Goal: Information Seeking & Learning: Find specific fact

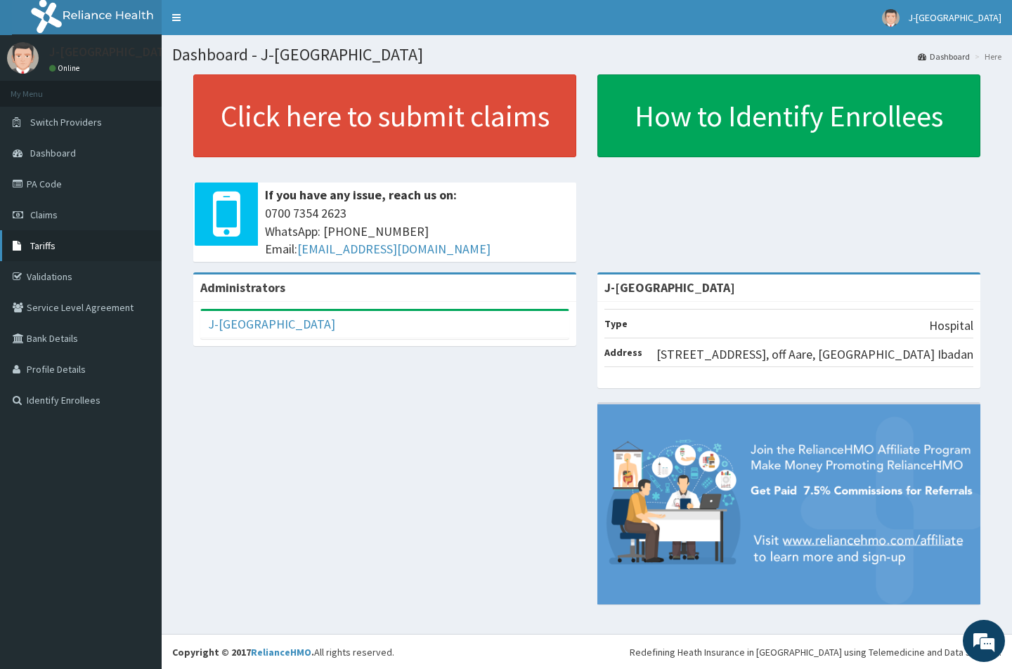
click at [55, 247] on link "Tariffs" at bounding box center [81, 245] width 162 height 31
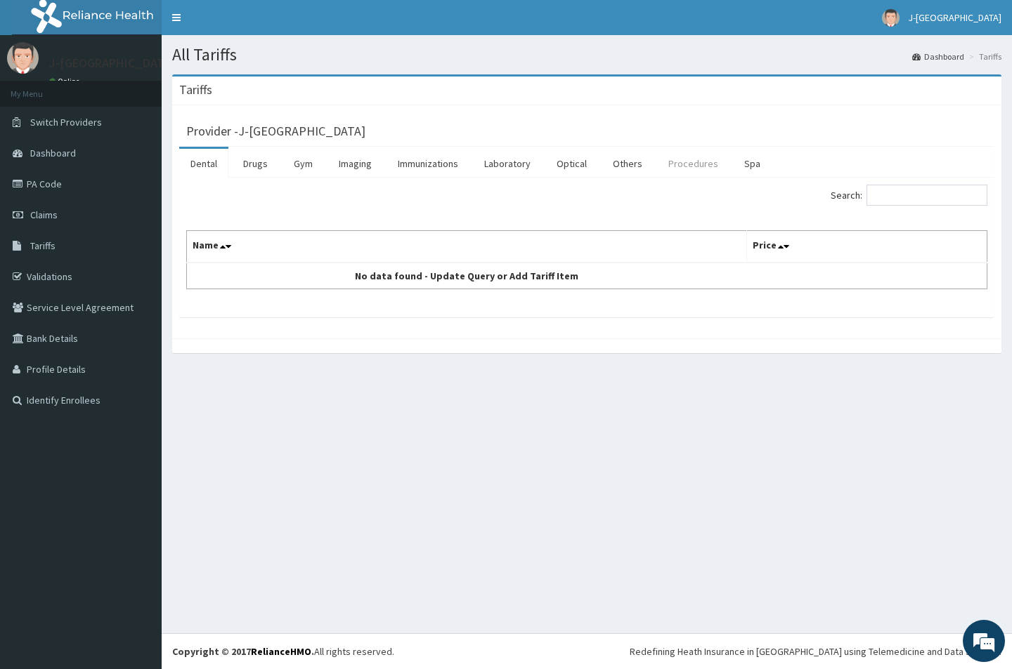
click at [691, 169] on link "Procedures" at bounding box center [693, 164] width 72 height 30
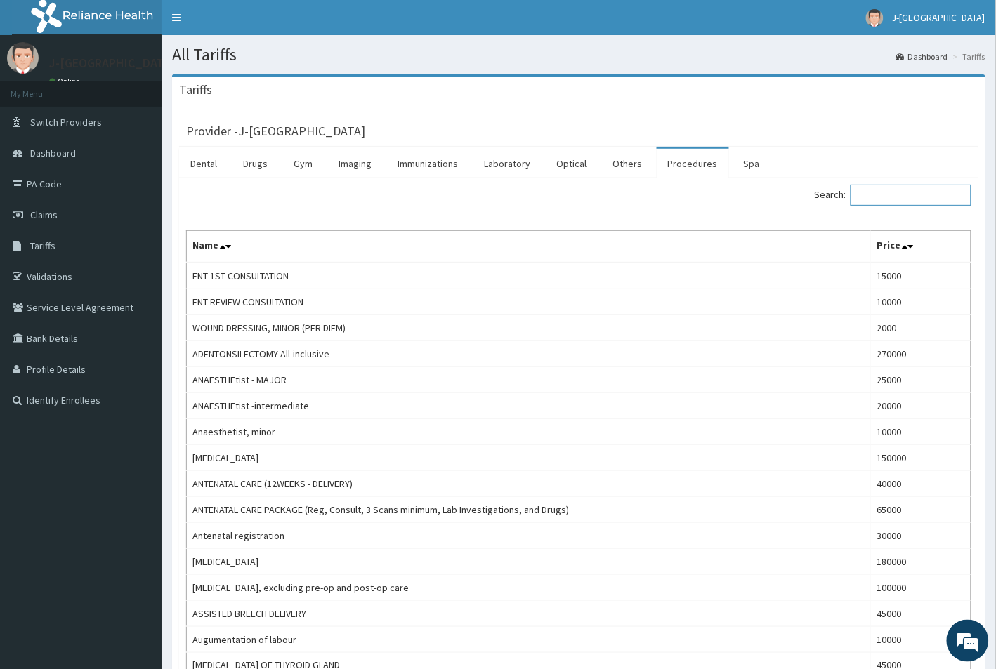
click at [896, 195] on input "Search:" at bounding box center [911, 195] width 121 height 21
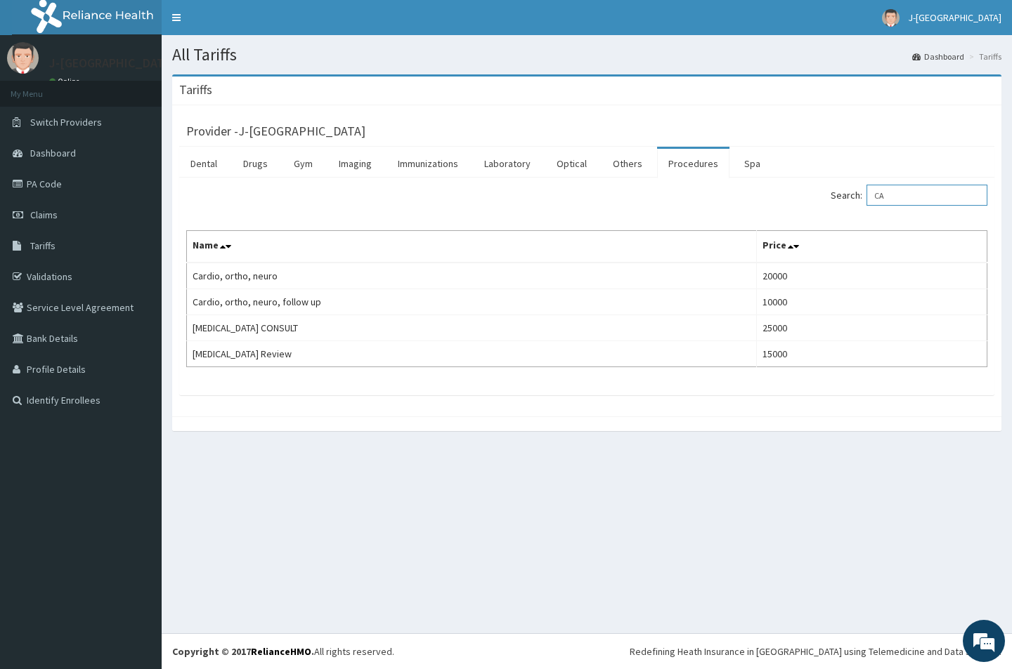
type input "C"
type input "E"
type input "NEURO"
